Goal: Find specific page/section: Find specific page/section

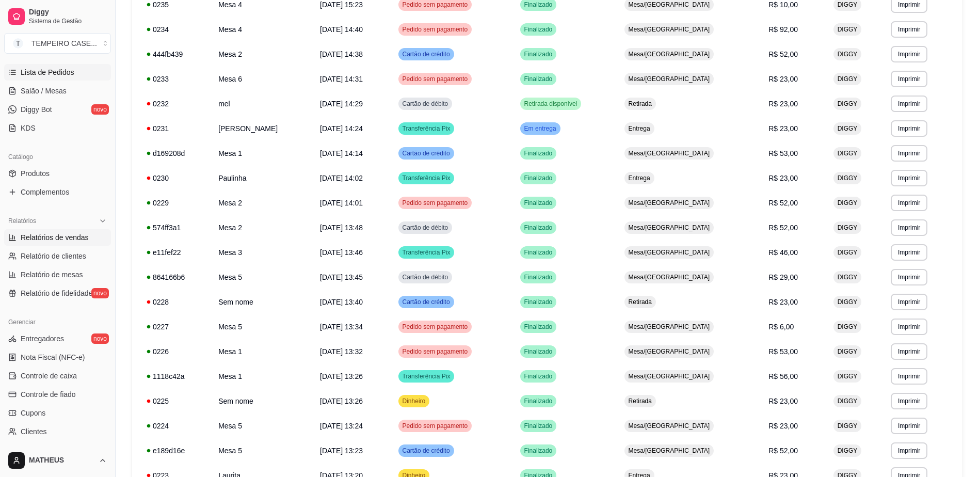
scroll to position [162, 0]
drag, startPoint x: 53, startPoint y: 242, endPoint x: 58, endPoint y: 241, distance: 5.2
click at [53, 241] on span "Relatórios de vendas" at bounding box center [55, 239] width 68 height 10
select select "ALL"
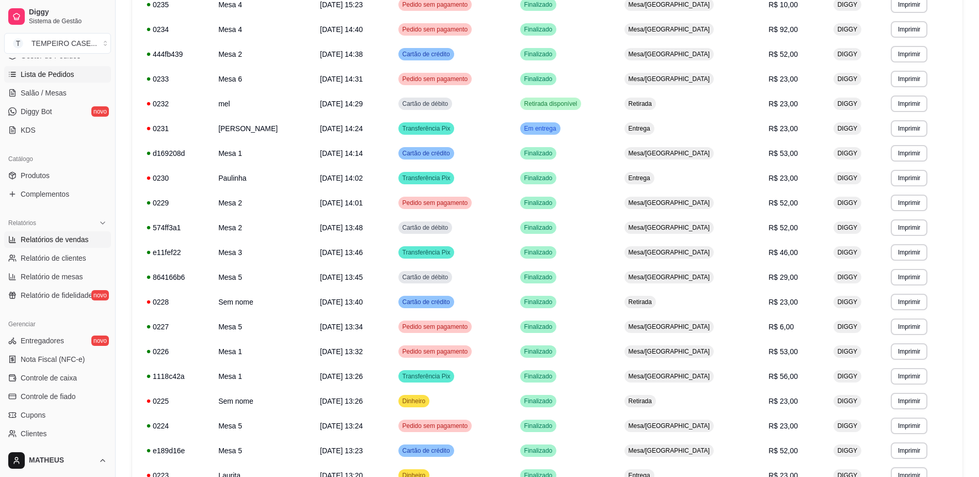
select select "0"
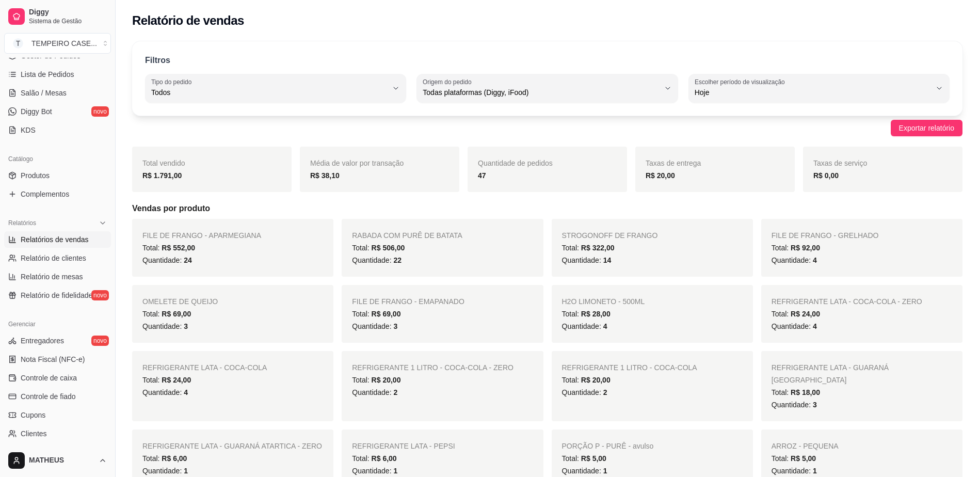
click at [518, 160] on span "Quantidade de pedidos" at bounding box center [515, 163] width 75 height 8
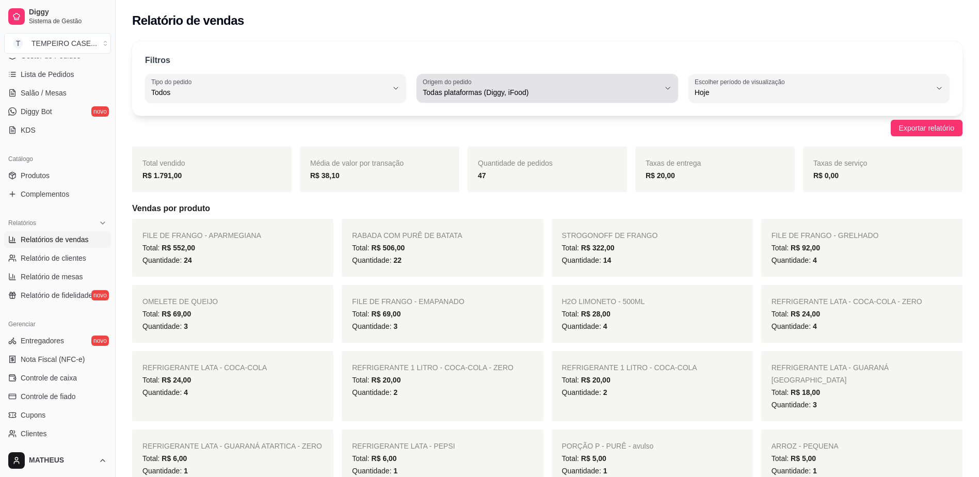
click at [604, 96] on span "Todas plataformas (Diggy, iFood)" at bounding box center [540, 92] width 236 height 10
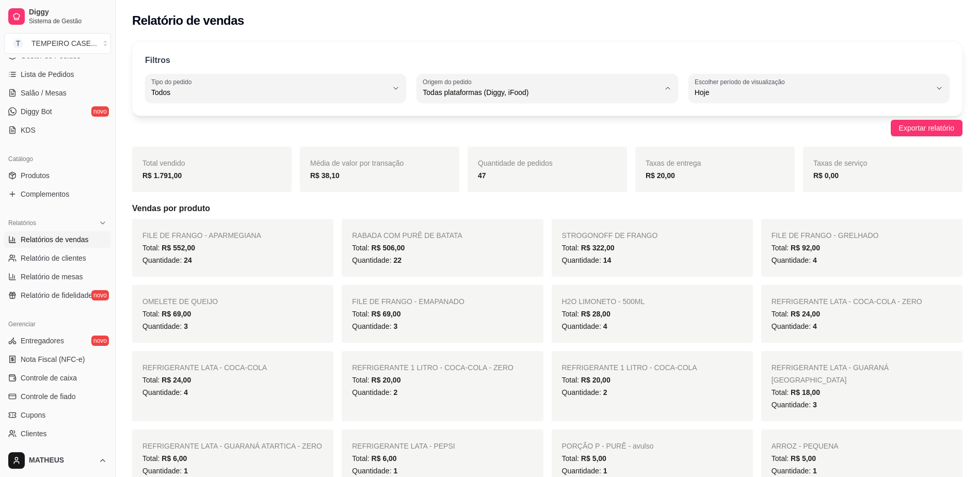
click at [490, 141] on li "Diggy" at bounding box center [547, 134] width 243 height 16
type input "DIGGY"
select select "DIGGY"
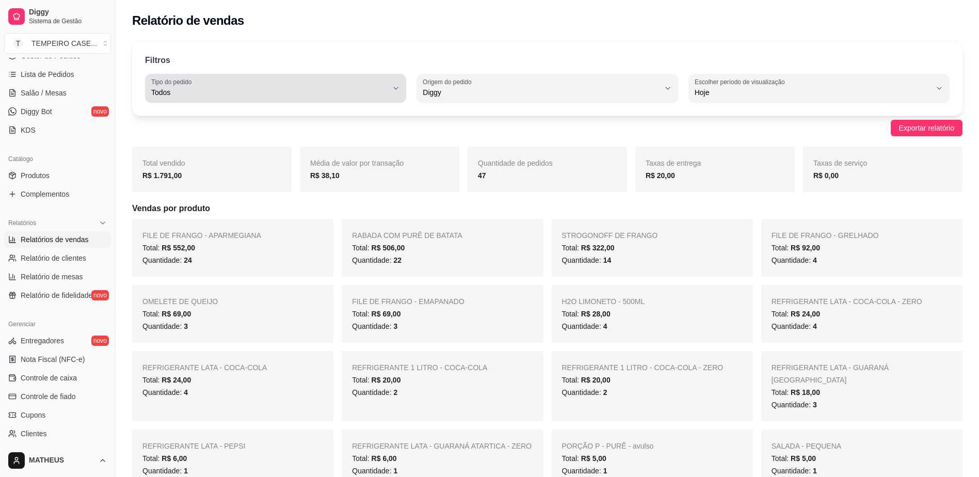
click at [365, 89] on span "Todos" at bounding box center [269, 92] width 236 height 10
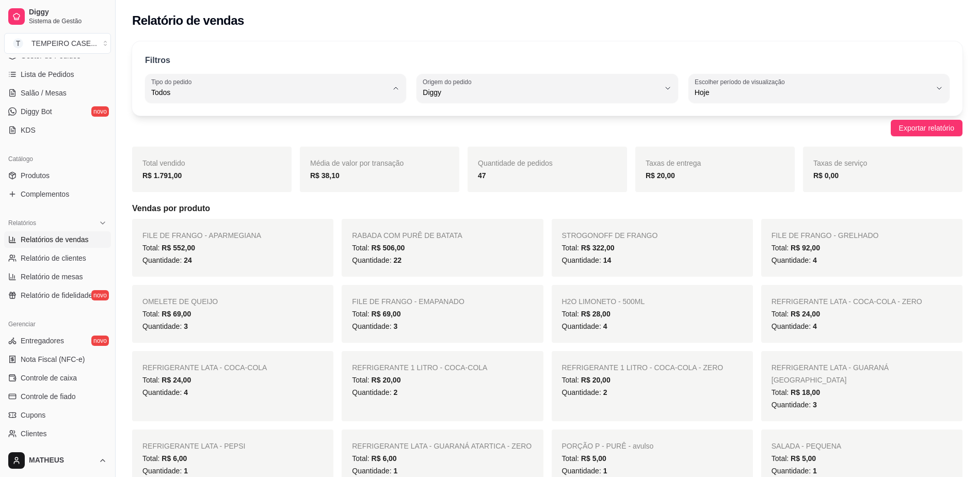
click at [291, 181] on li "Consumo local" at bounding box center [275, 184] width 243 height 16
type input "EAT_IN"
select select "EAT_IN"
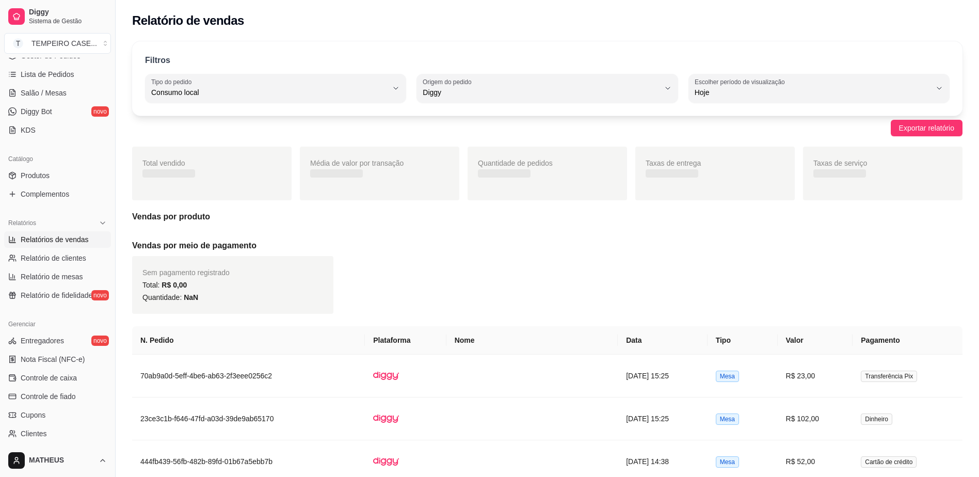
scroll to position [10, 0]
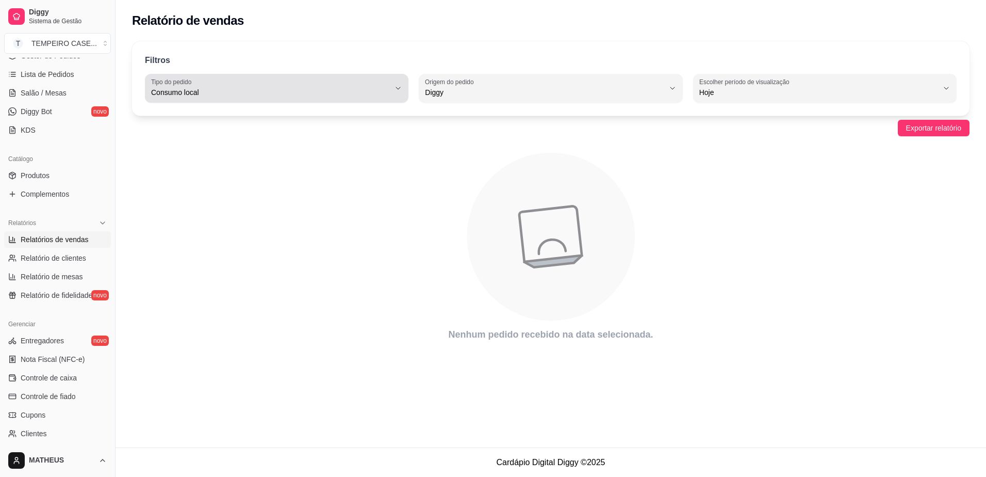
click at [366, 91] on span "Consumo local" at bounding box center [270, 92] width 239 height 10
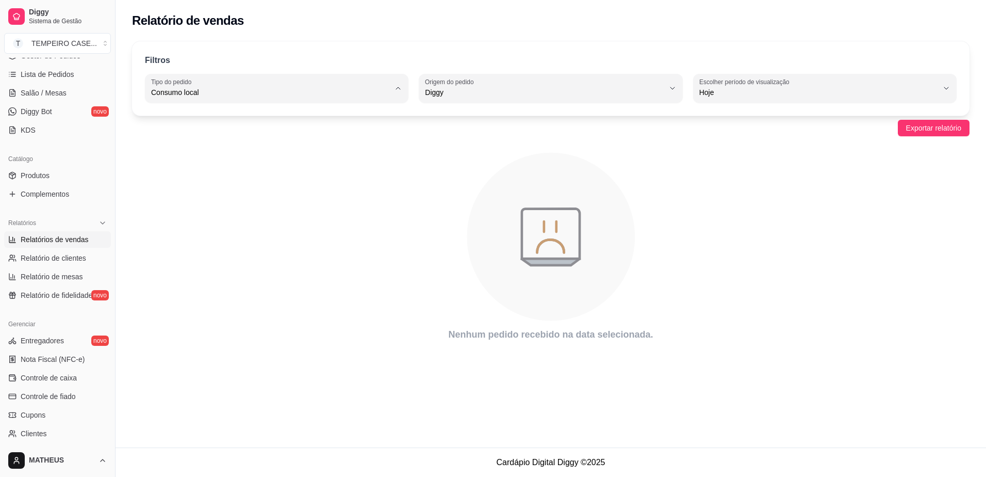
click at [263, 123] on li "Todos" at bounding box center [277, 117] width 246 height 16
type input "ALL"
select select "ALL"
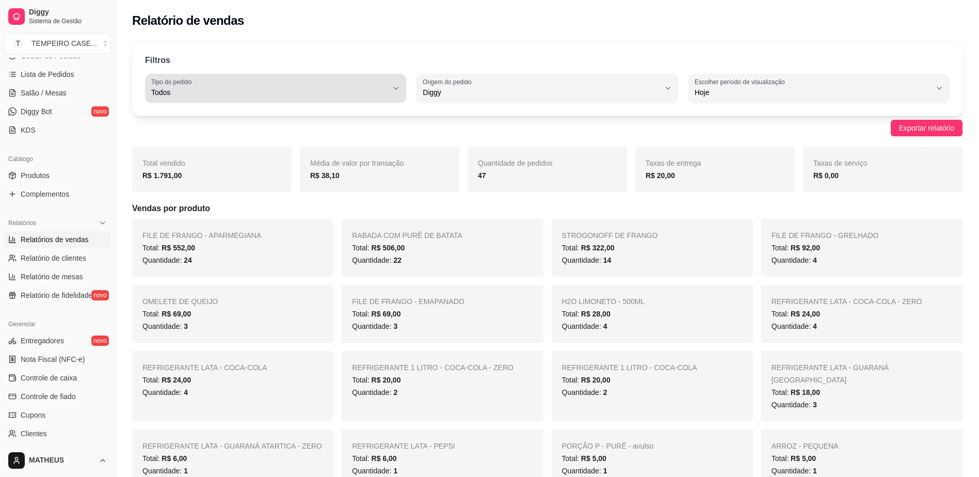
click at [337, 84] on div "Todos" at bounding box center [269, 88] width 236 height 21
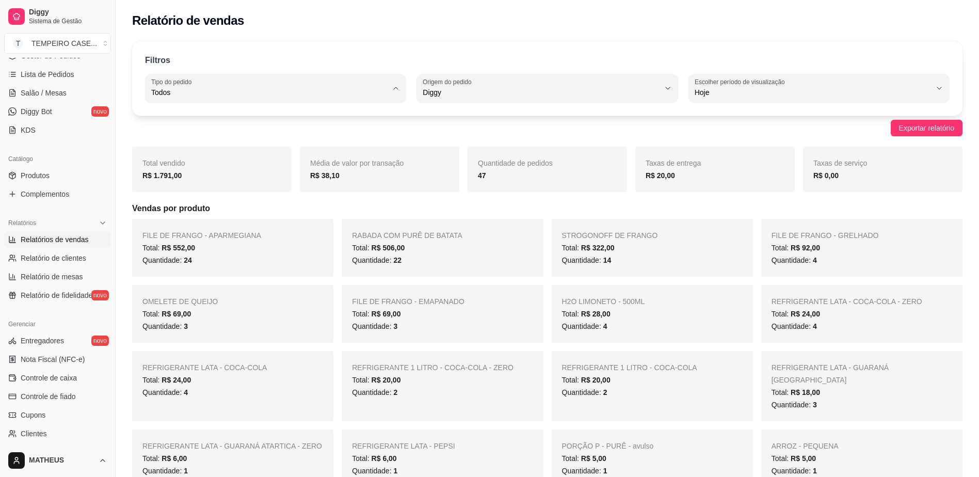
click at [198, 167] on span "Mesa" at bounding box center [270, 167] width 225 height 10
type input "IN_STORE"
select select "IN_STORE"
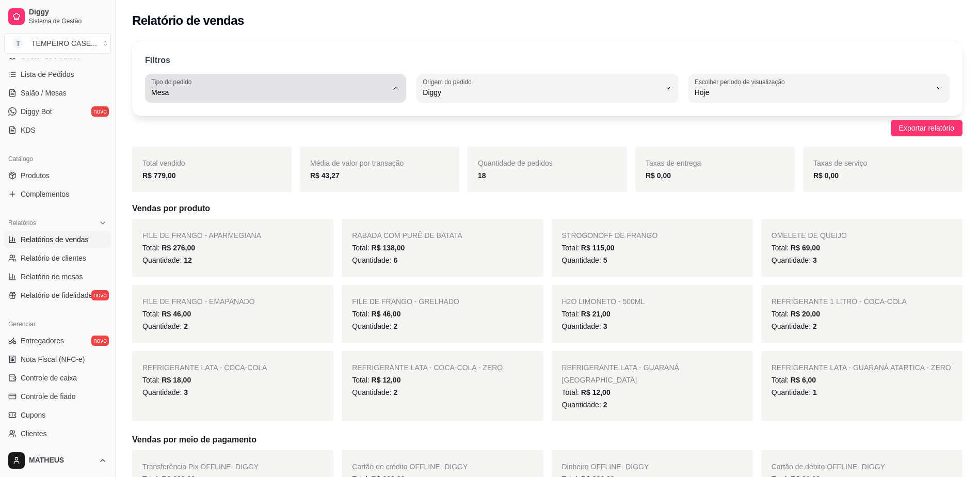
click at [313, 85] on div "Mesa" at bounding box center [269, 88] width 236 height 21
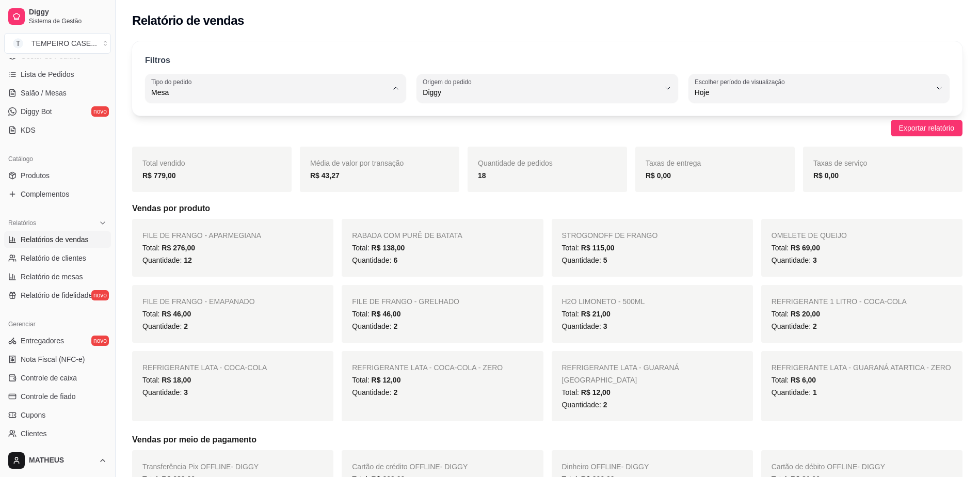
click at [278, 123] on li "Todos" at bounding box center [275, 117] width 243 height 16
type input "ALL"
select select "ALL"
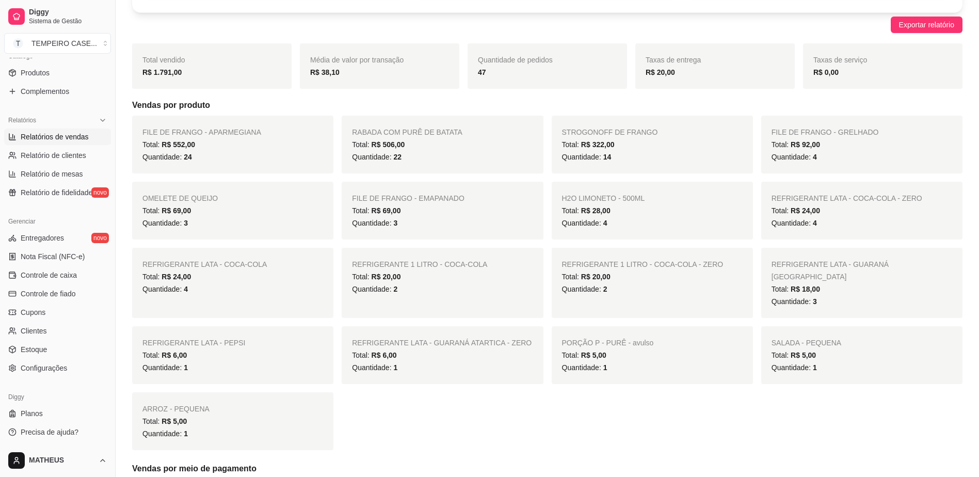
scroll to position [266, 0]
click at [48, 359] on link "Configurações" at bounding box center [57, 367] width 107 height 17
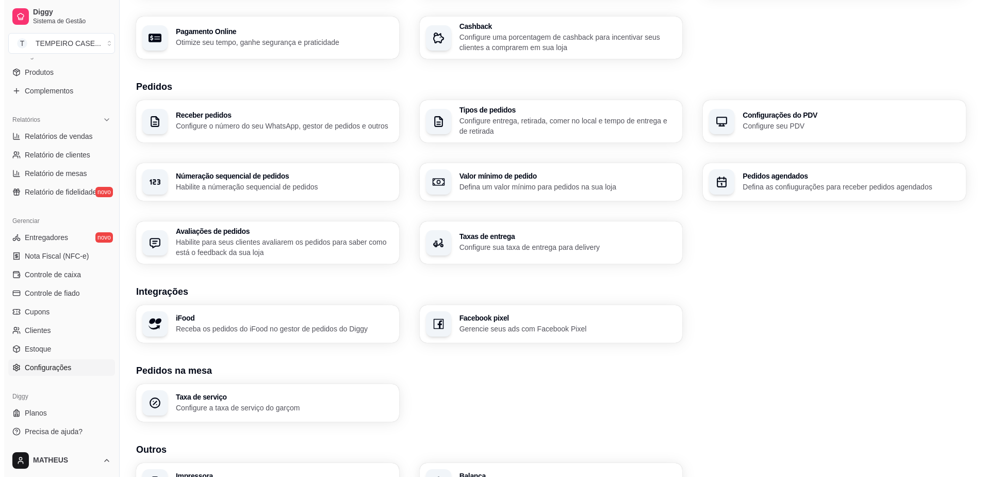
scroll to position [232, 0]
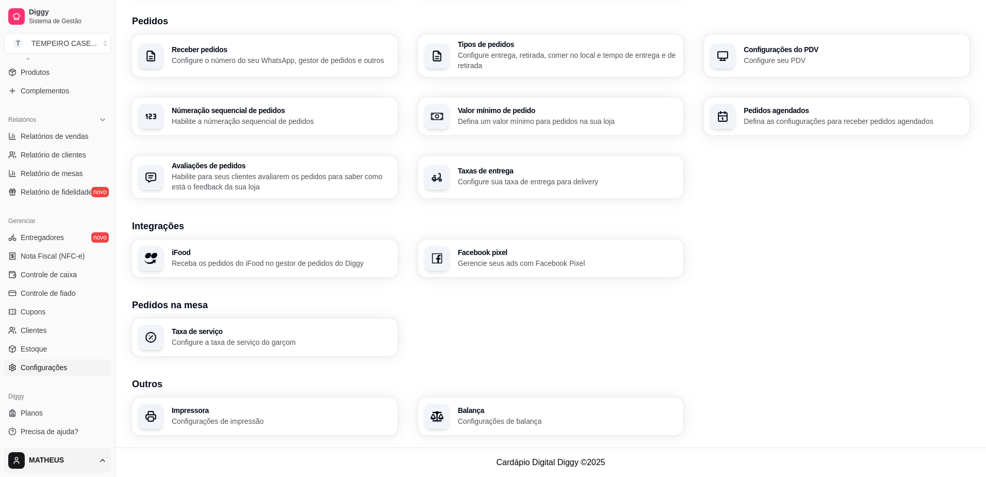
click at [71, 245] on html "Diggy Sistema de Gestão T TEMPEIRO CASE ... Loja fechada Plano Customizado até …" at bounding box center [493, 6] width 986 height 477
click at [40, 417] on span "Configurações" at bounding box center [46, 418] width 46 height 10
